Goal: Communication & Community: Answer question/provide support

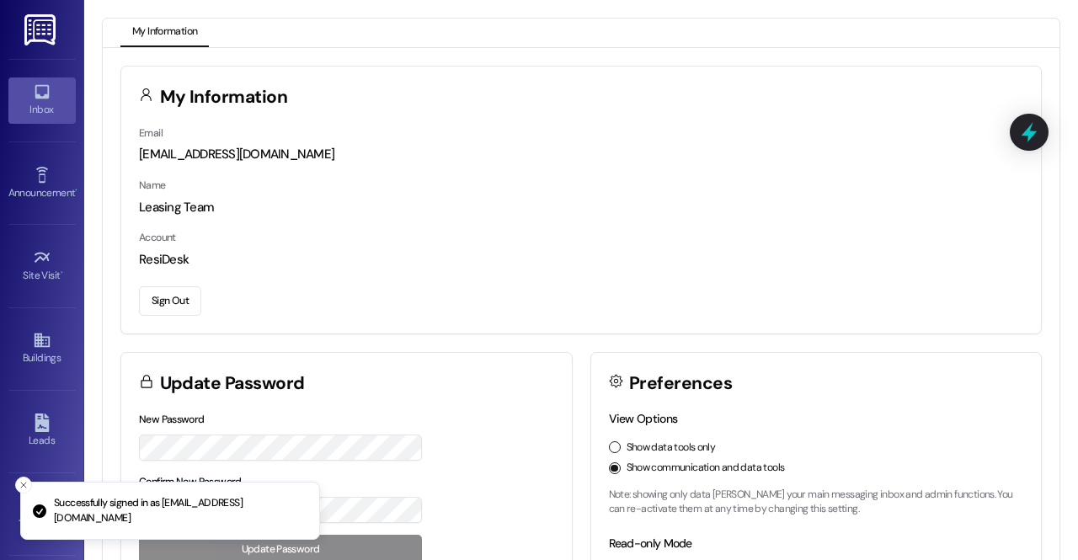
click at [59, 93] on link "Inbox" at bounding box center [41, 99] width 67 height 45
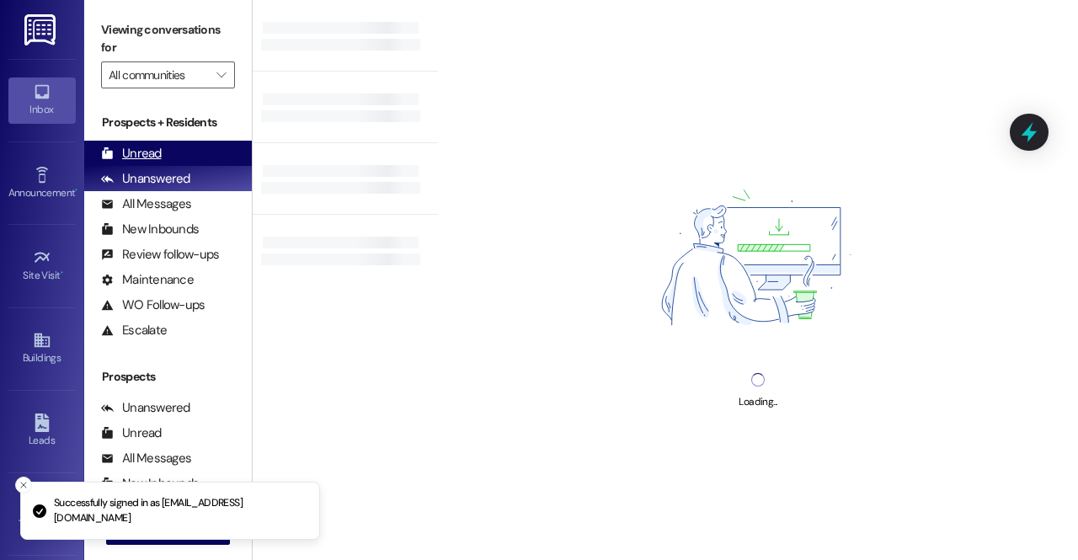
click at [189, 162] on div "Unread (0)" at bounding box center [168, 153] width 168 height 25
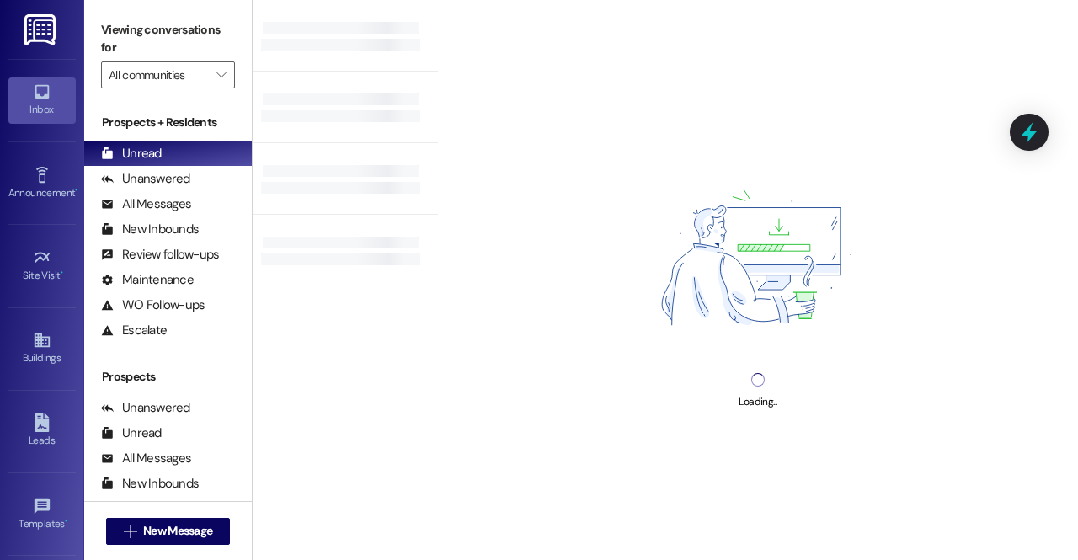
scroll to position [153, 0]
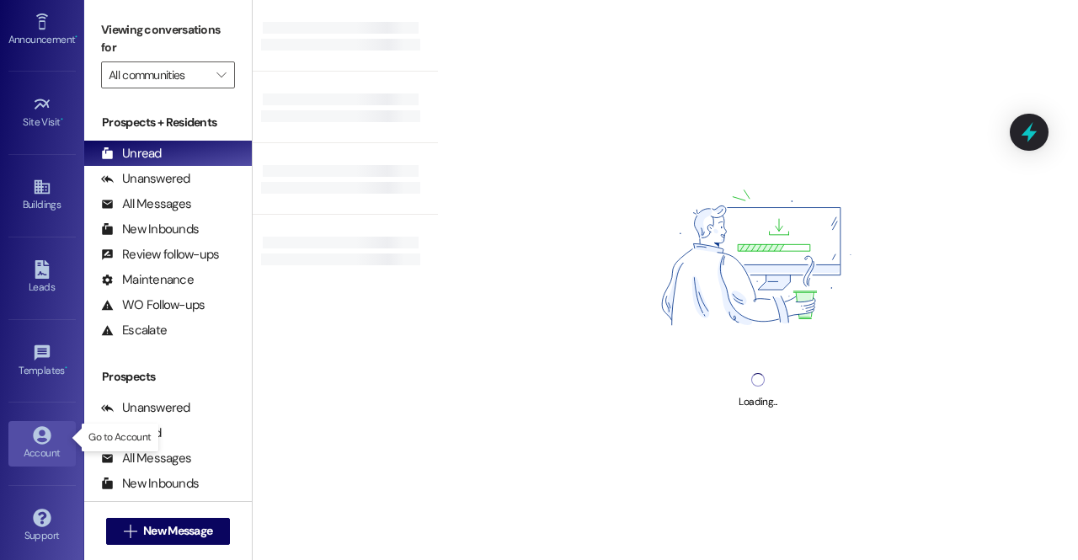
click at [51, 421] on link "Account" at bounding box center [41, 443] width 67 height 45
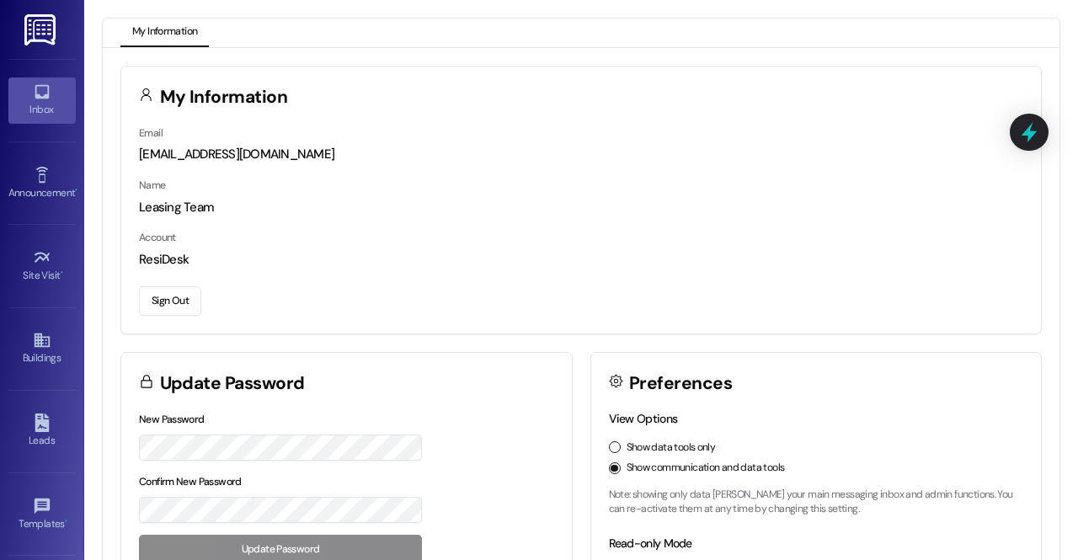
click at [35, 105] on div "Inbox" at bounding box center [42, 109] width 84 height 17
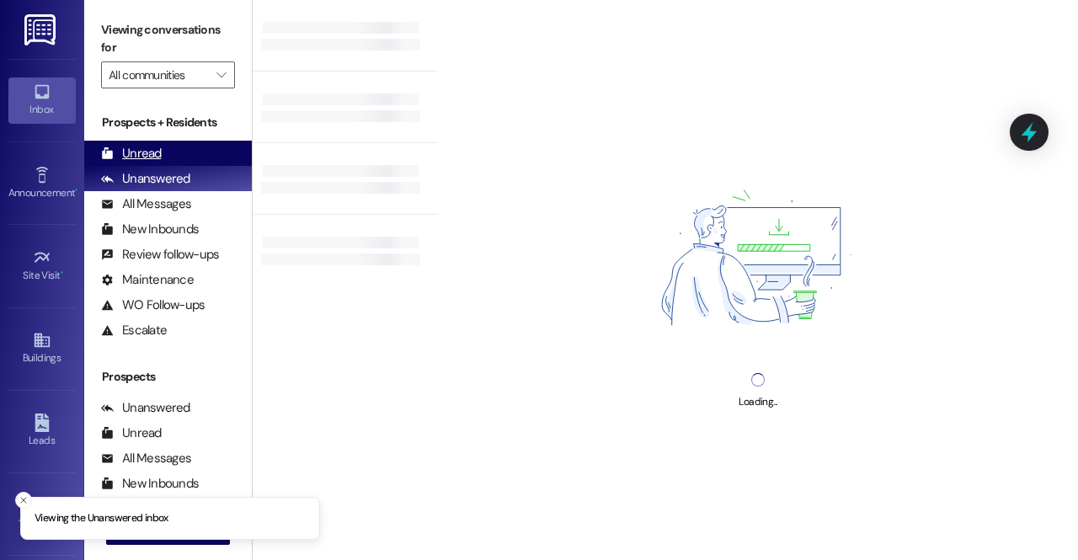
click at [154, 157] on div "Unread" at bounding box center [131, 154] width 61 height 18
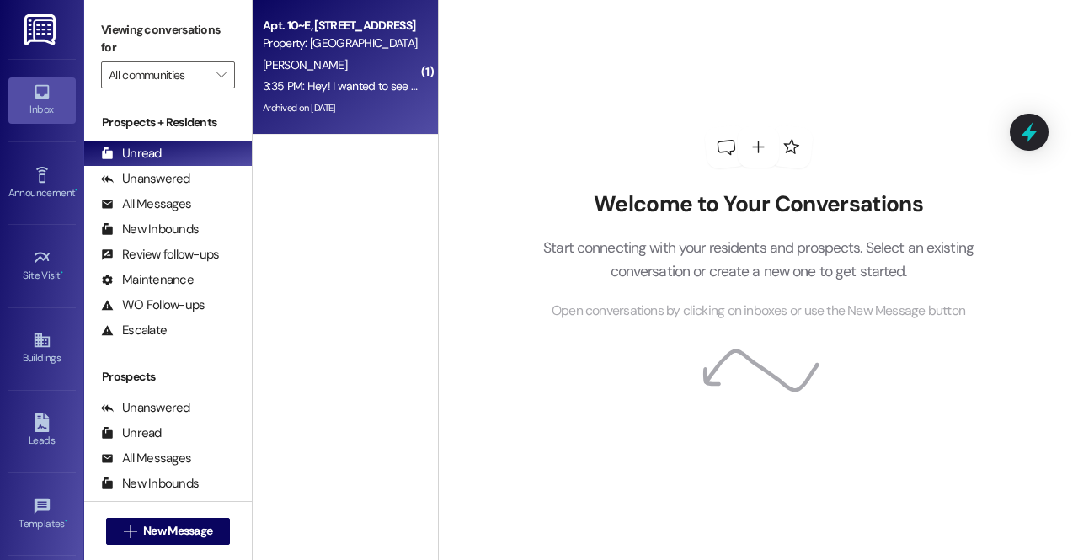
click at [360, 83] on div "3:35 PM: Hey! I wanted to see if you could remind me how much my deposit was? I…" at bounding box center [824, 85] width 1122 height 15
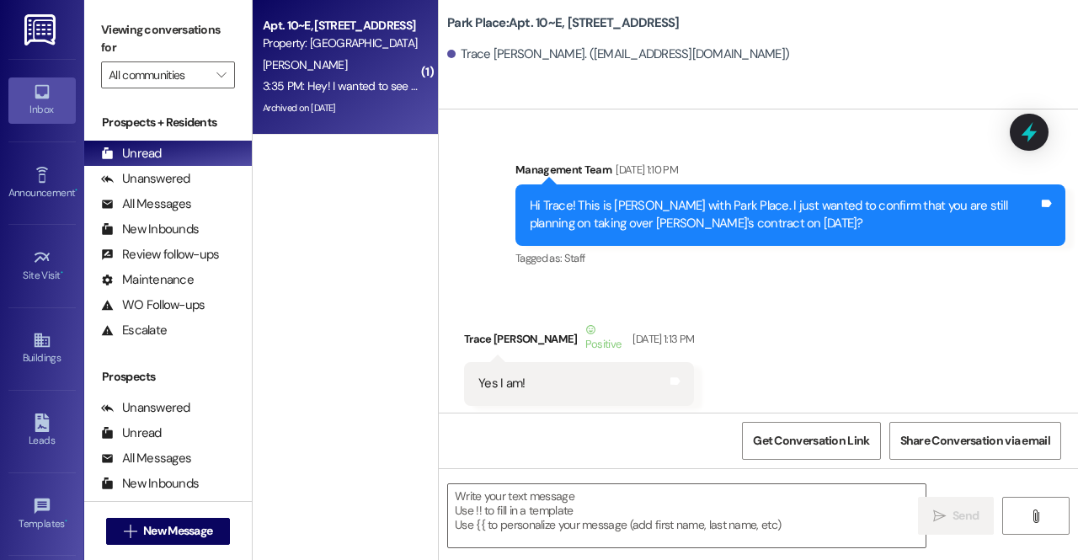
scroll to position [89496, 0]
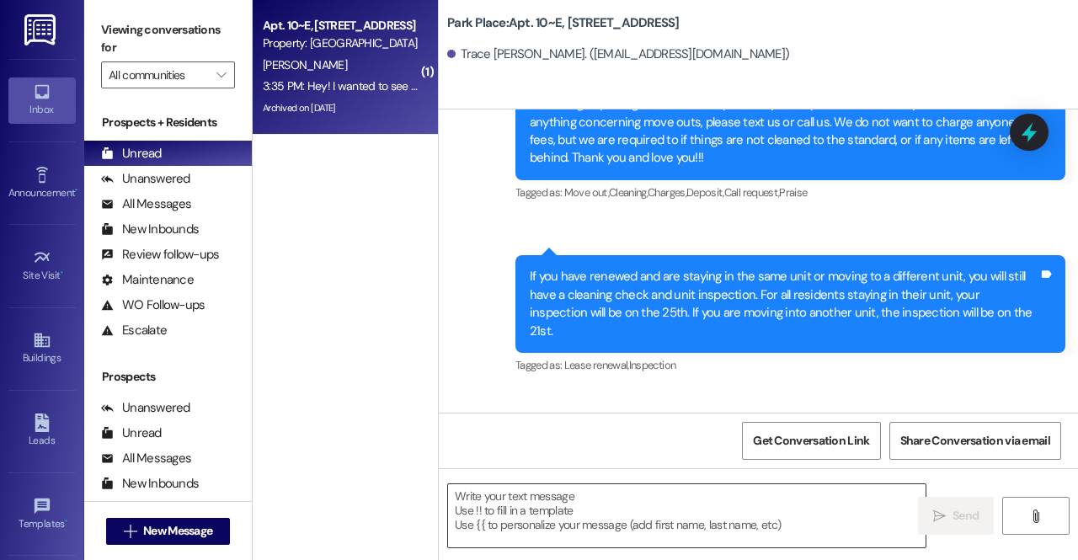
click at [552, 514] on textarea at bounding box center [686, 515] width 477 height 63
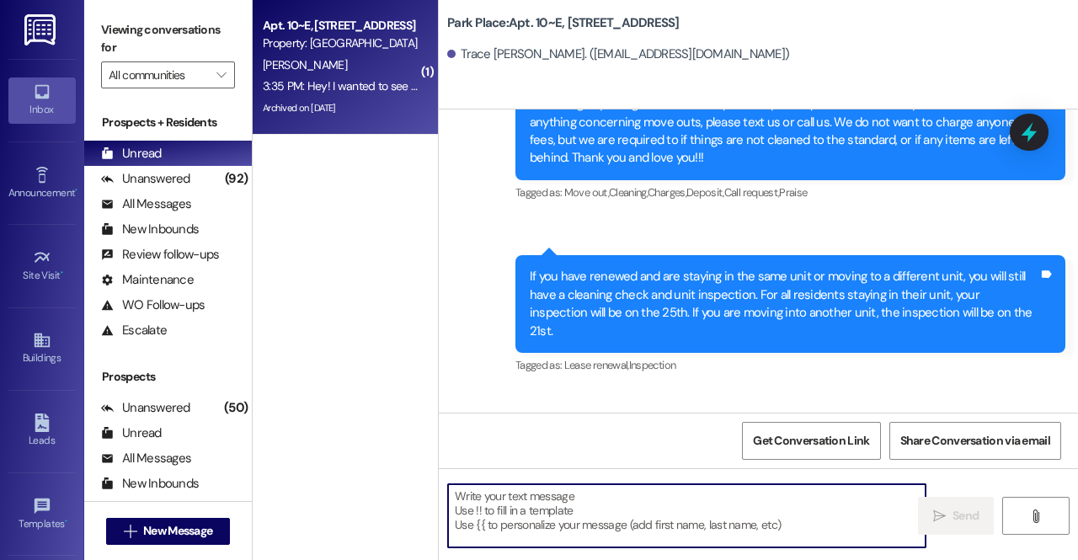
click at [550, 489] on textarea at bounding box center [686, 515] width 477 height 63
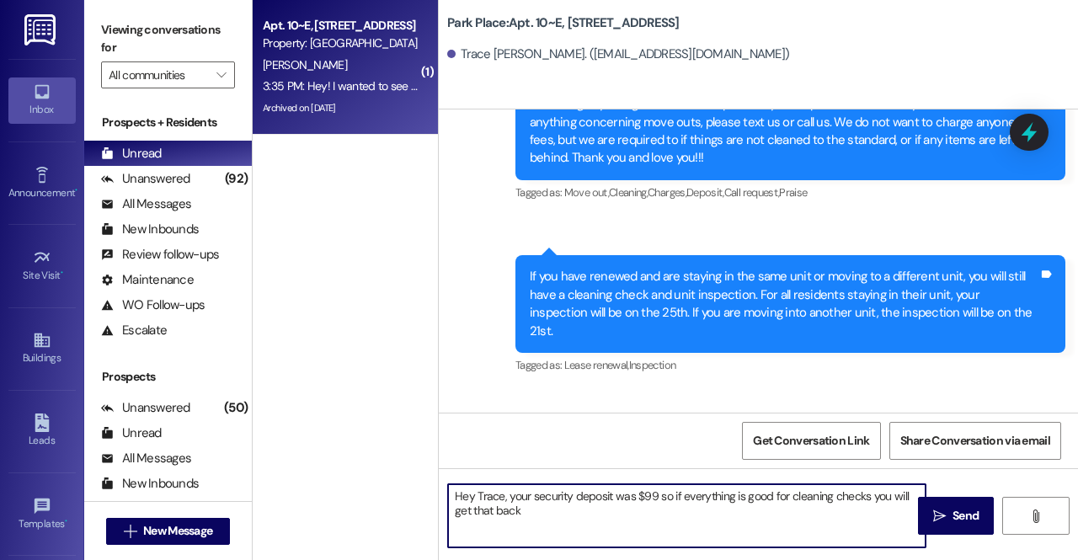
type textarea "Hey Trace, your security deposit was $99 so if everything is good for cleaning …"
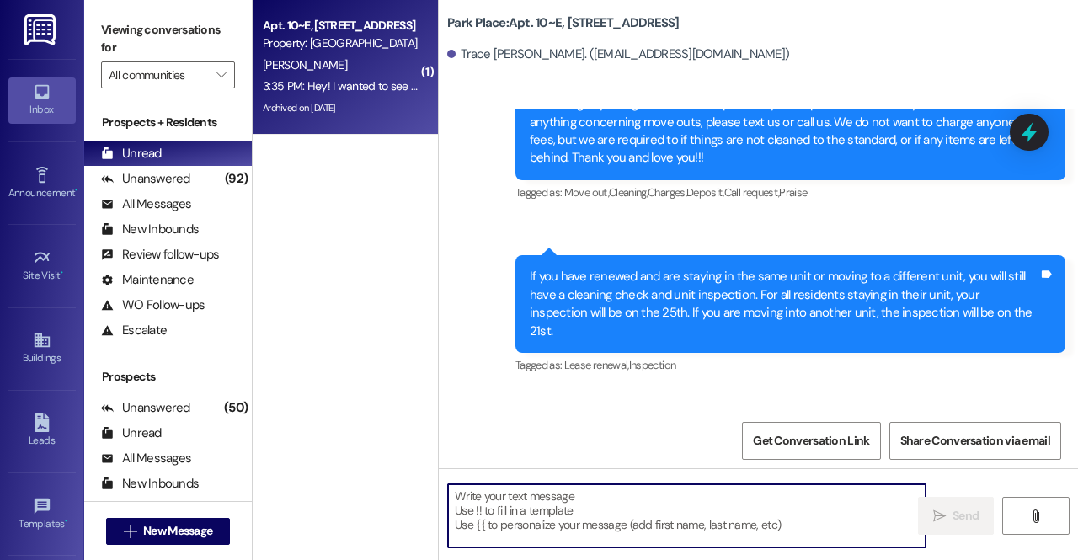
scroll to position [89632, 0]
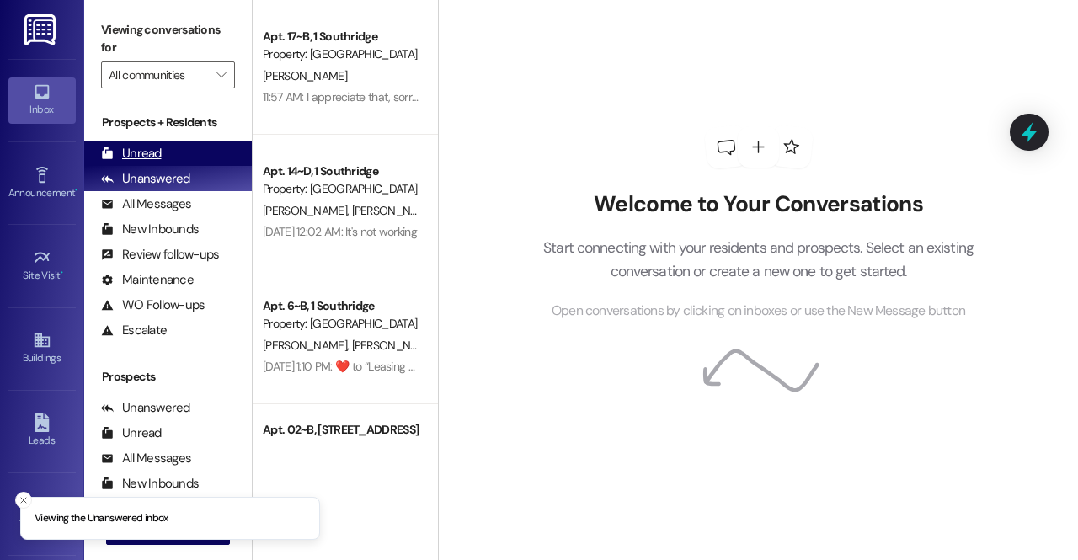
click at [205, 150] on div "Unread (0)" at bounding box center [168, 153] width 168 height 25
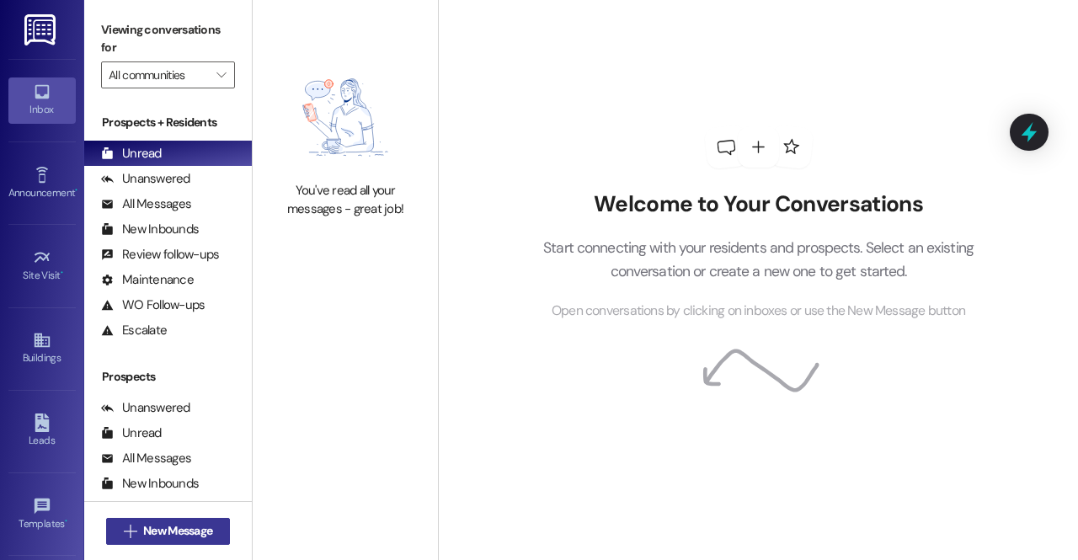
click at [221, 524] on button " New Message" at bounding box center [168, 531] width 125 height 27
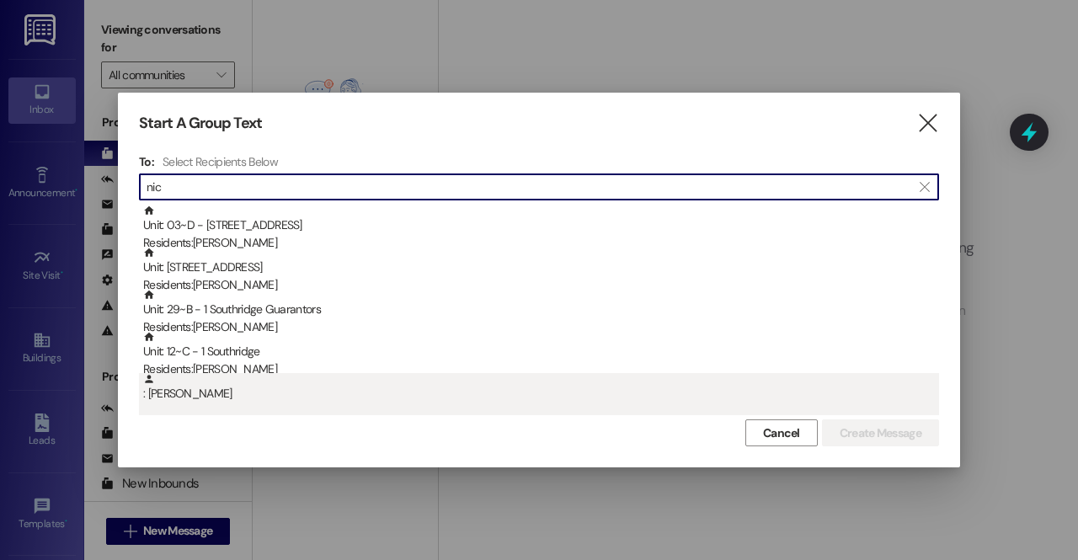
type input "nic"
click at [259, 373] on div ": [PERSON_NAME]" at bounding box center [541, 387] width 796 height 29
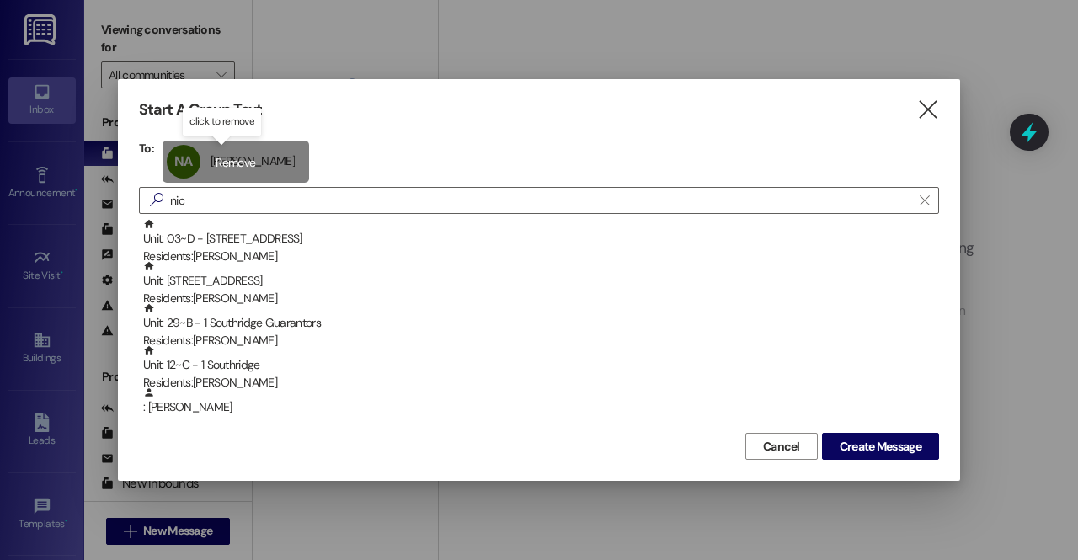
click at [251, 159] on div "NA [PERSON_NAME] [PERSON_NAME] click to remove" at bounding box center [235, 162] width 146 height 42
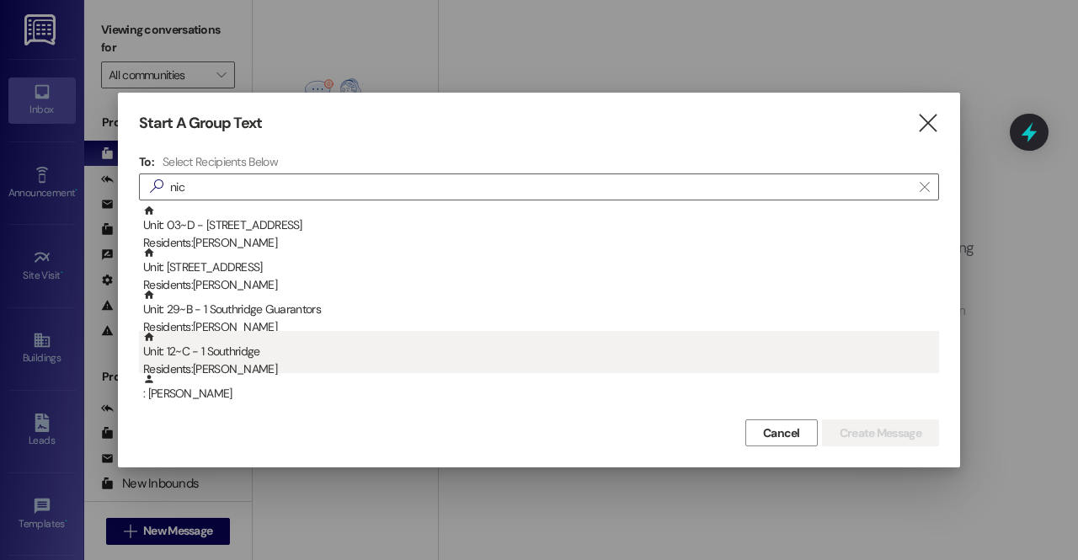
click at [263, 359] on div "Unit: 12~C - 1 Southridge Residents: [PERSON_NAME]" at bounding box center [541, 355] width 796 height 48
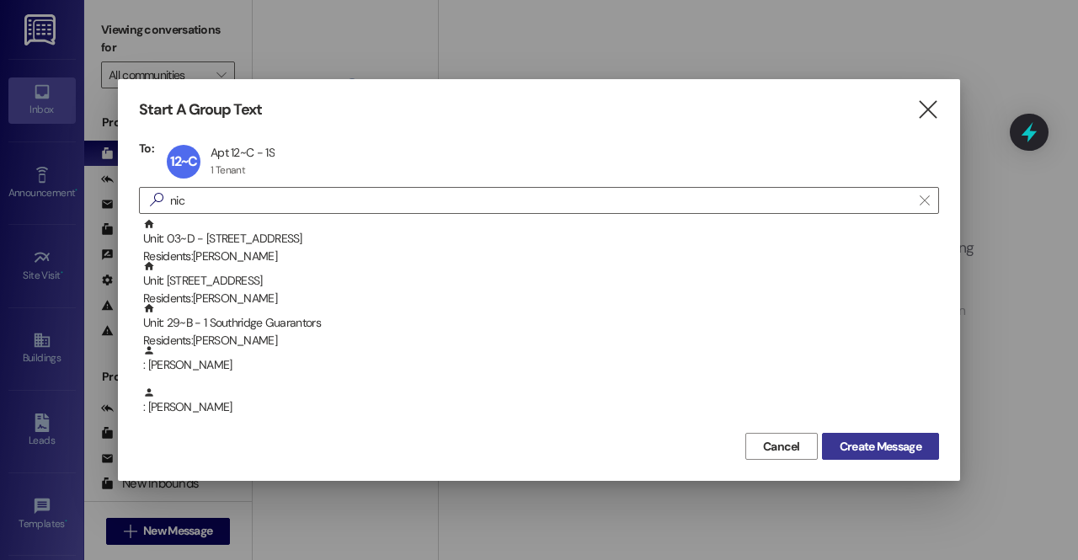
click at [845, 439] on span "Create Message" at bounding box center [880, 447] width 82 height 18
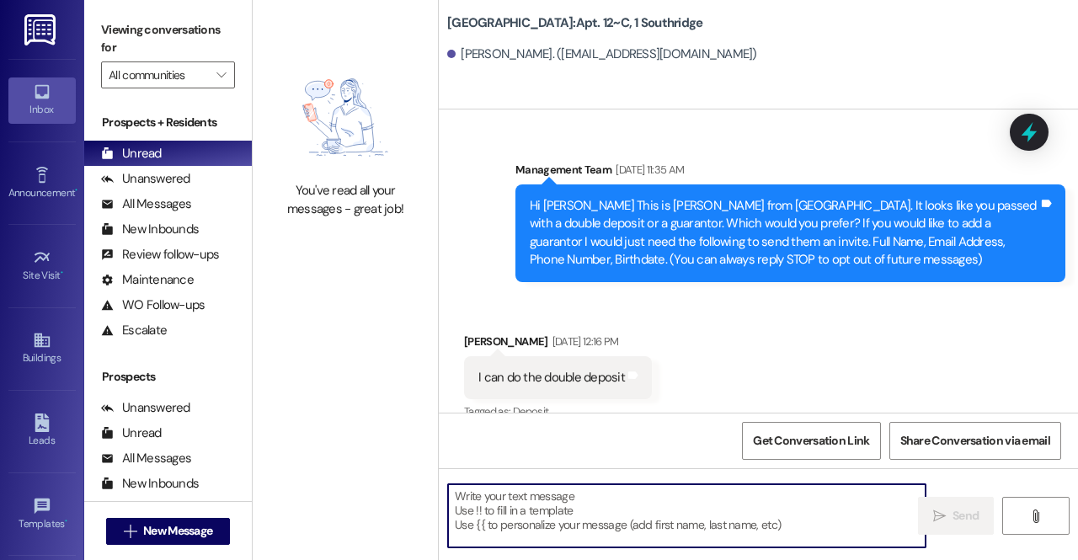
scroll to position [38025, 0]
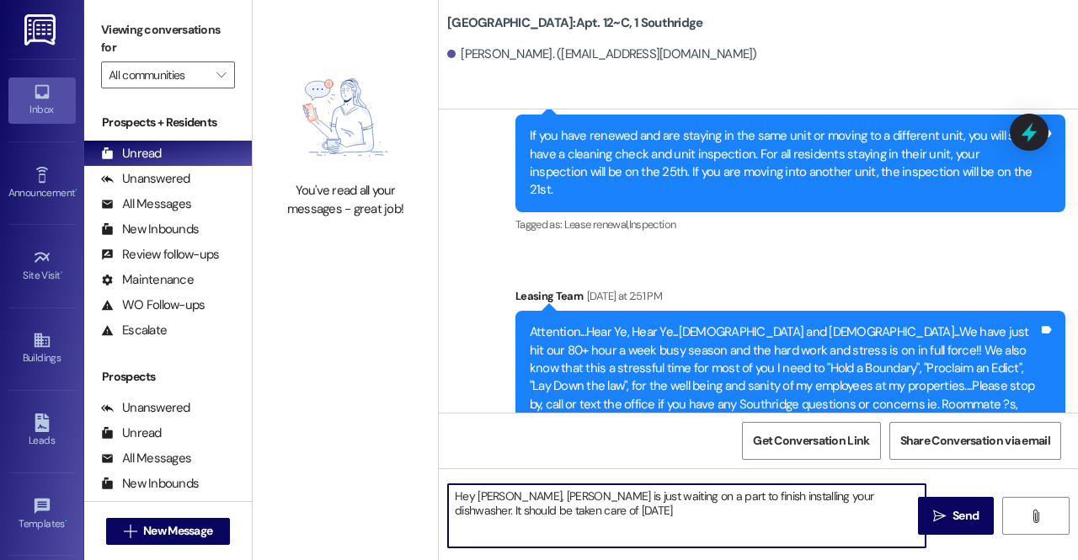
type textarea "Hey [PERSON_NAME], [PERSON_NAME] is just waiting on a part to finish installing…"
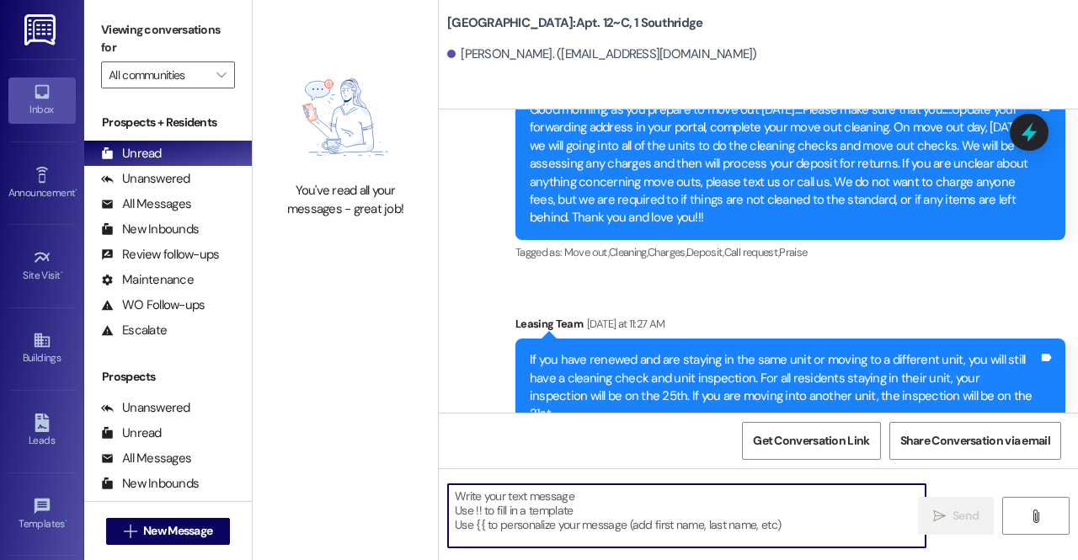
scroll to position [38161, 0]
